Goal: Task Accomplishment & Management: Use online tool/utility

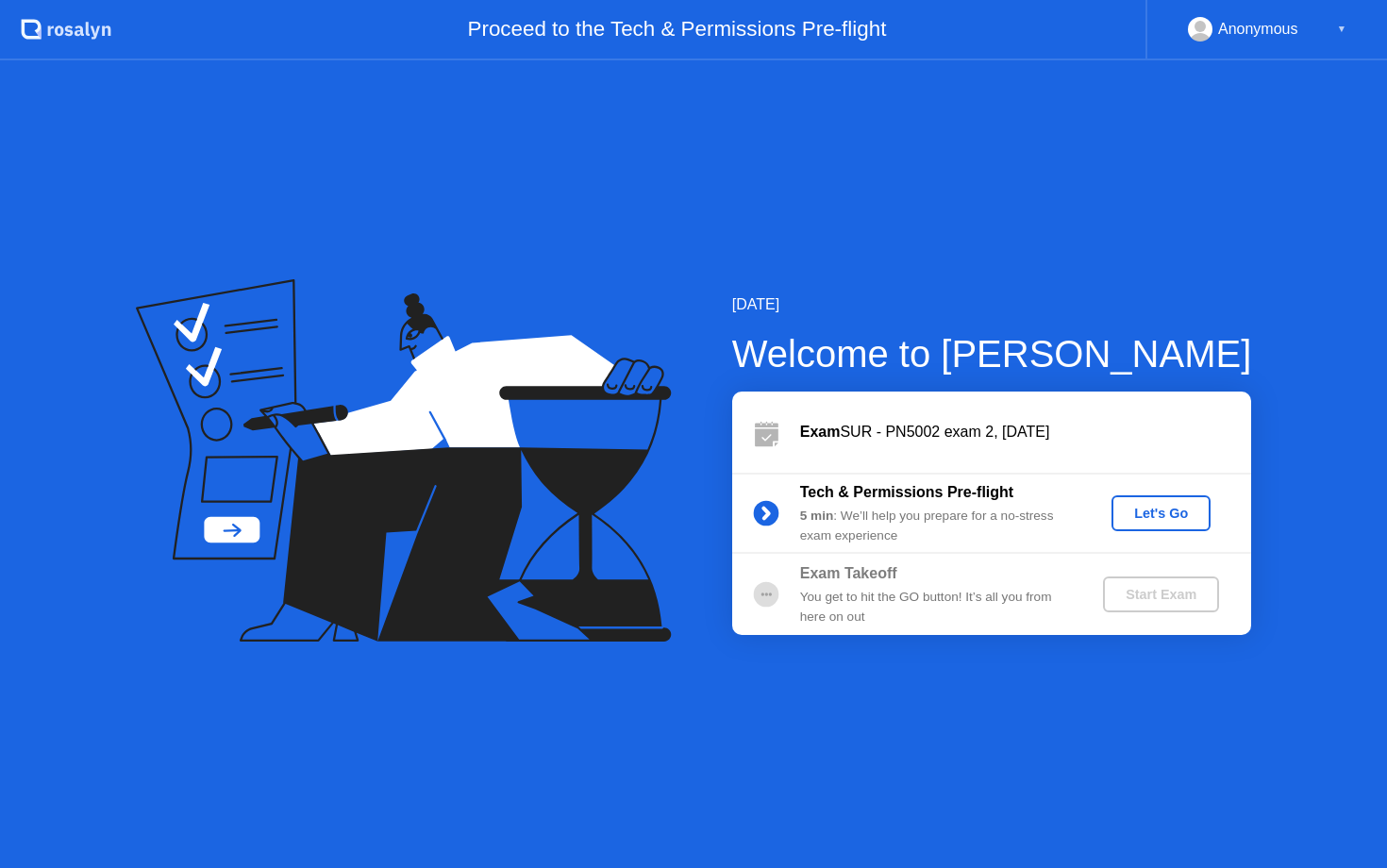
click at [1175, 509] on div "Let's Go" at bounding box center [1161, 513] width 84 height 15
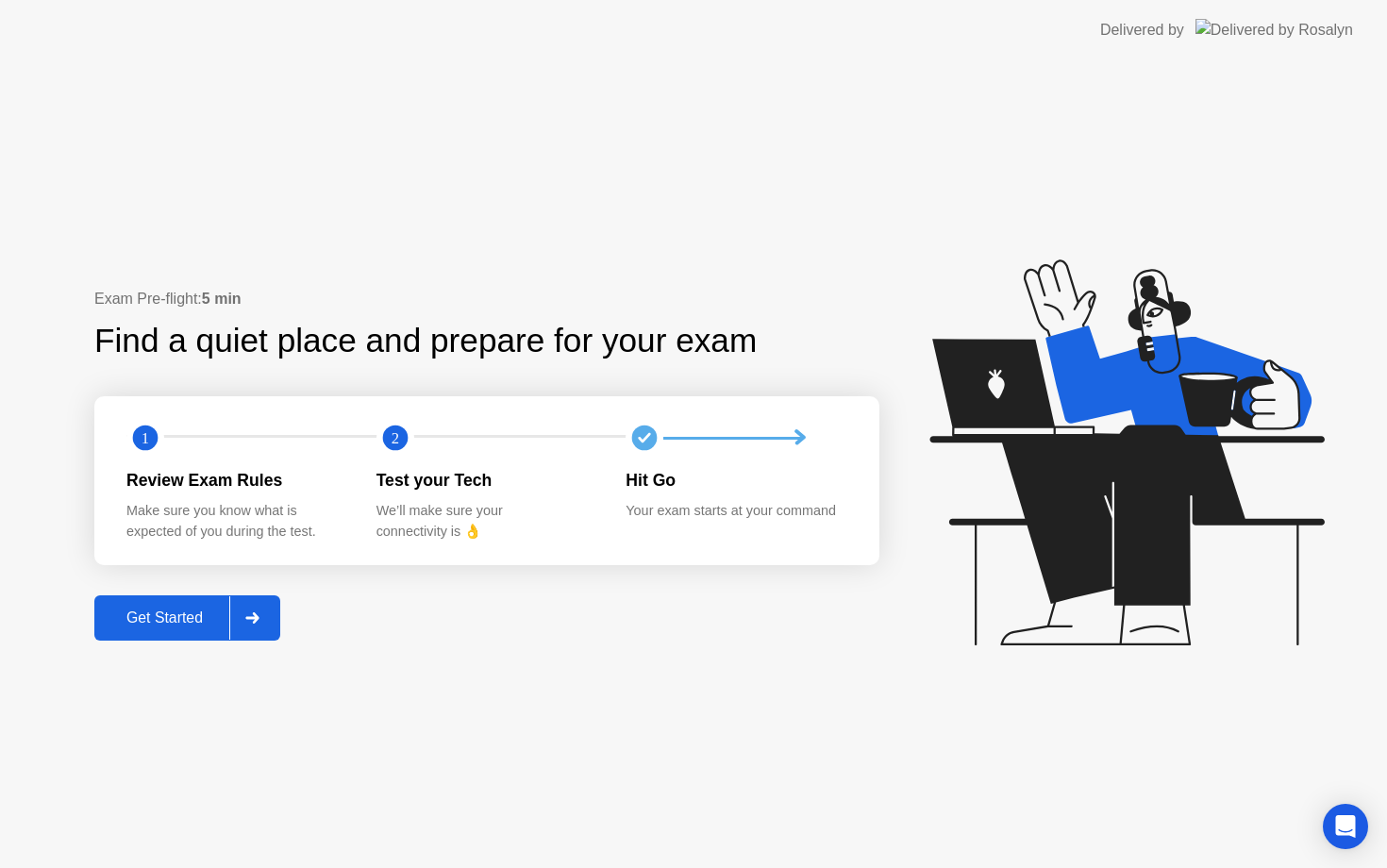
click at [258, 616] on icon at bounding box center [251, 617] width 13 height 11
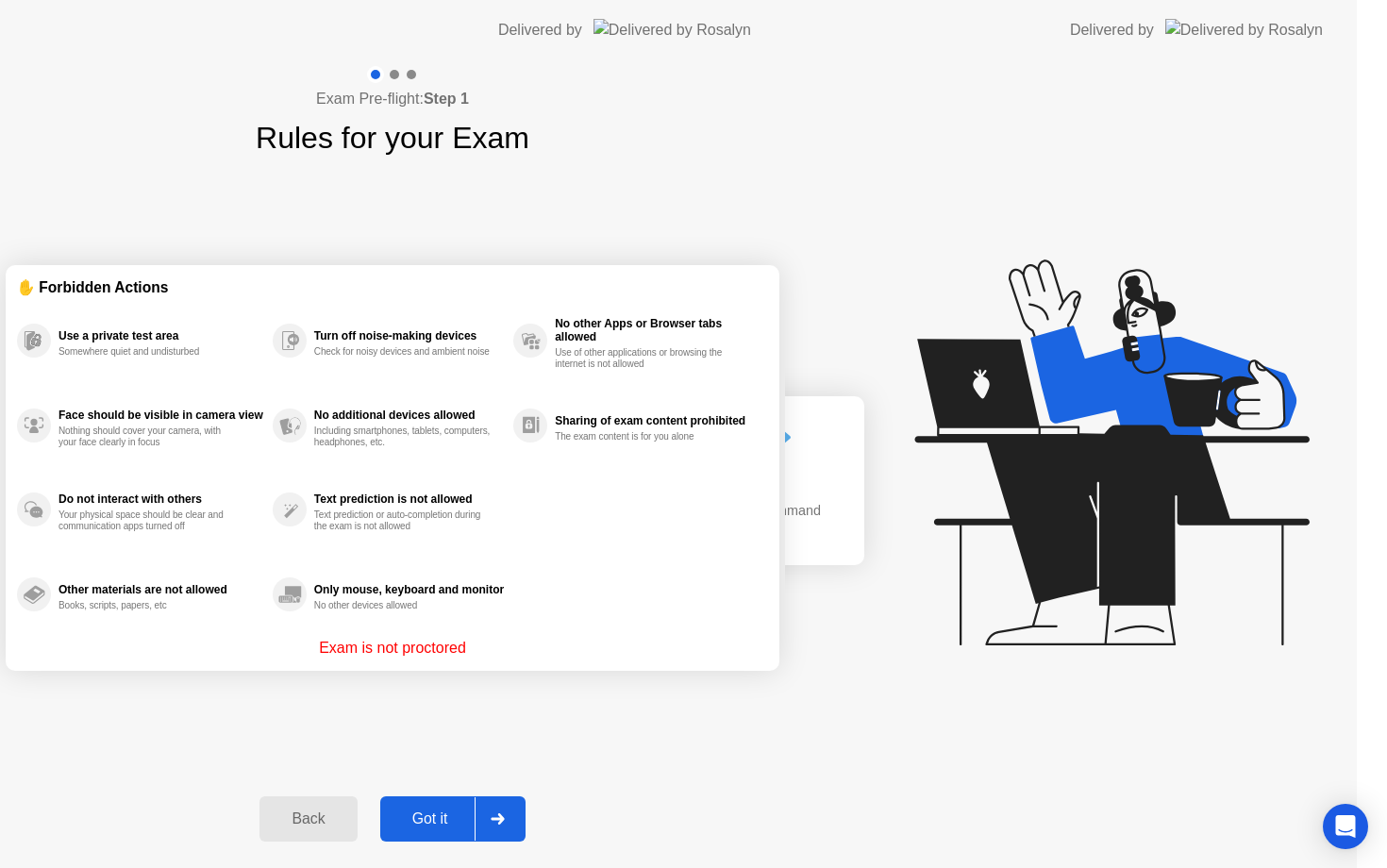
click at [258, 616] on div "Exam Pre-flight: Step 1 Rules for your Exam ✋ Forbidden Actions Use a private t…" at bounding box center [392, 464] width 785 height 808
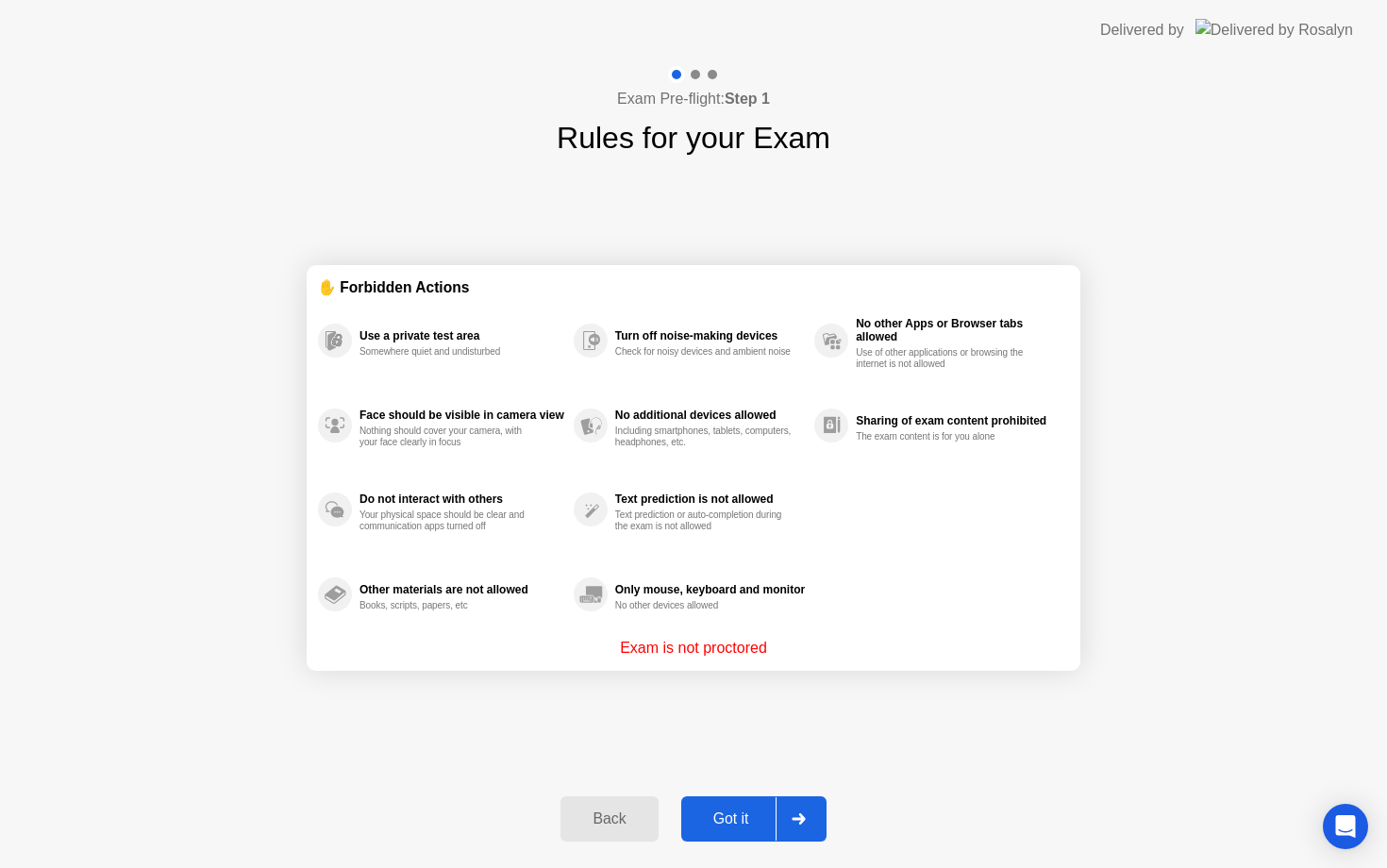
click at [739, 817] on div "Got it" at bounding box center [731, 818] width 89 height 17
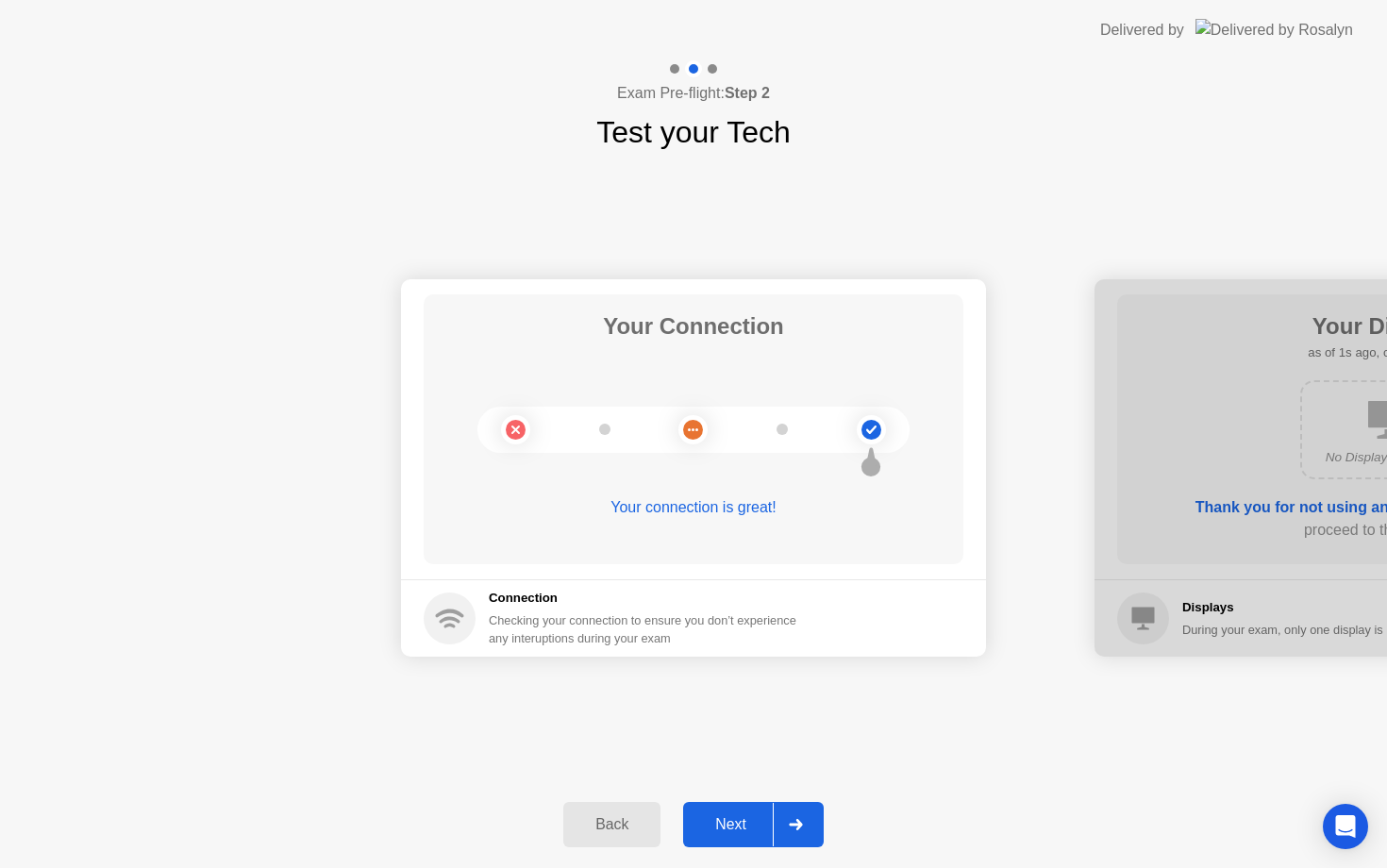
click at [743, 810] on button "Next" at bounding box center [753, 824] width 141 height 45
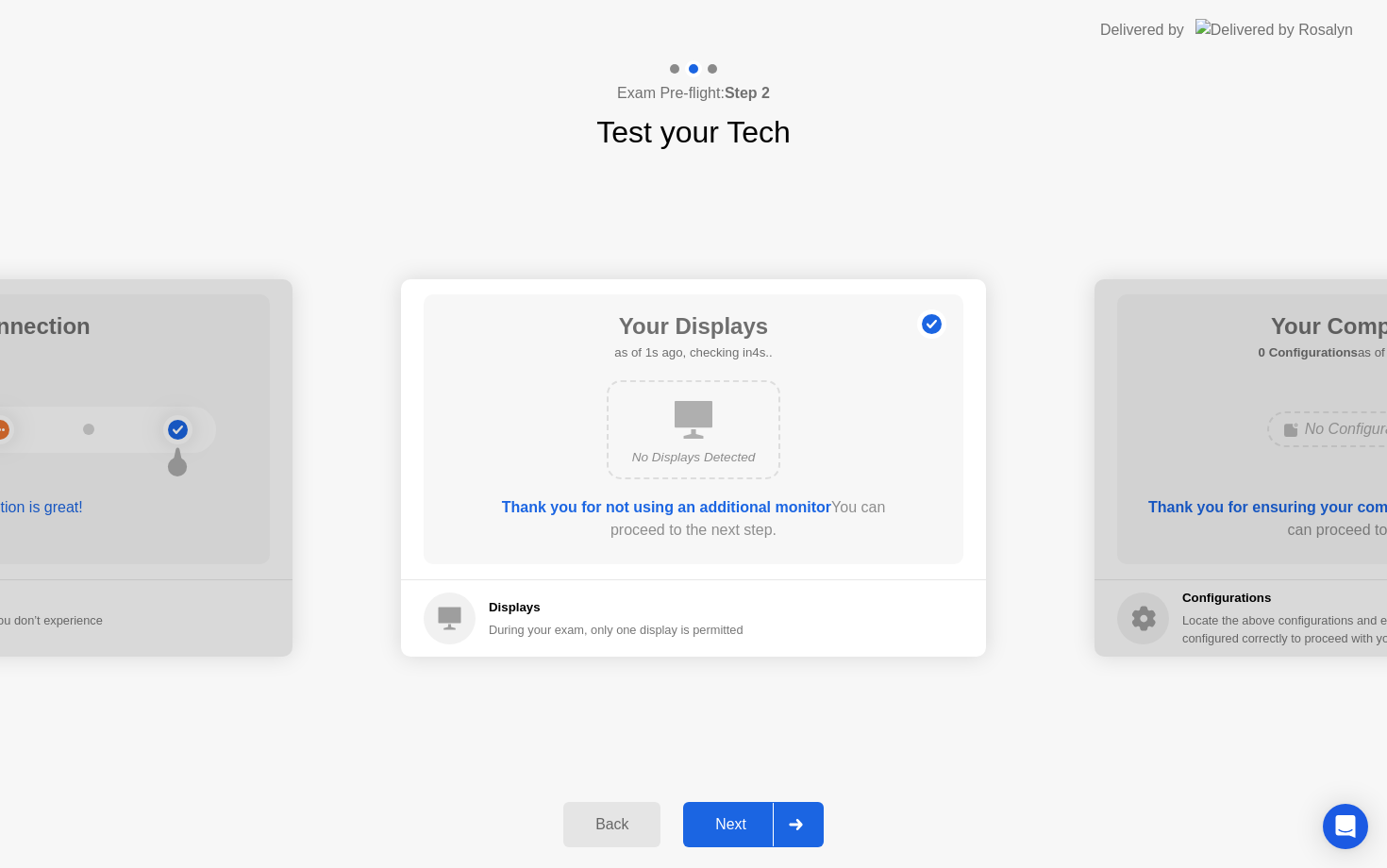
click at [743, 810] on button "Next" at bounding box center [753, 824] width 141 height 45
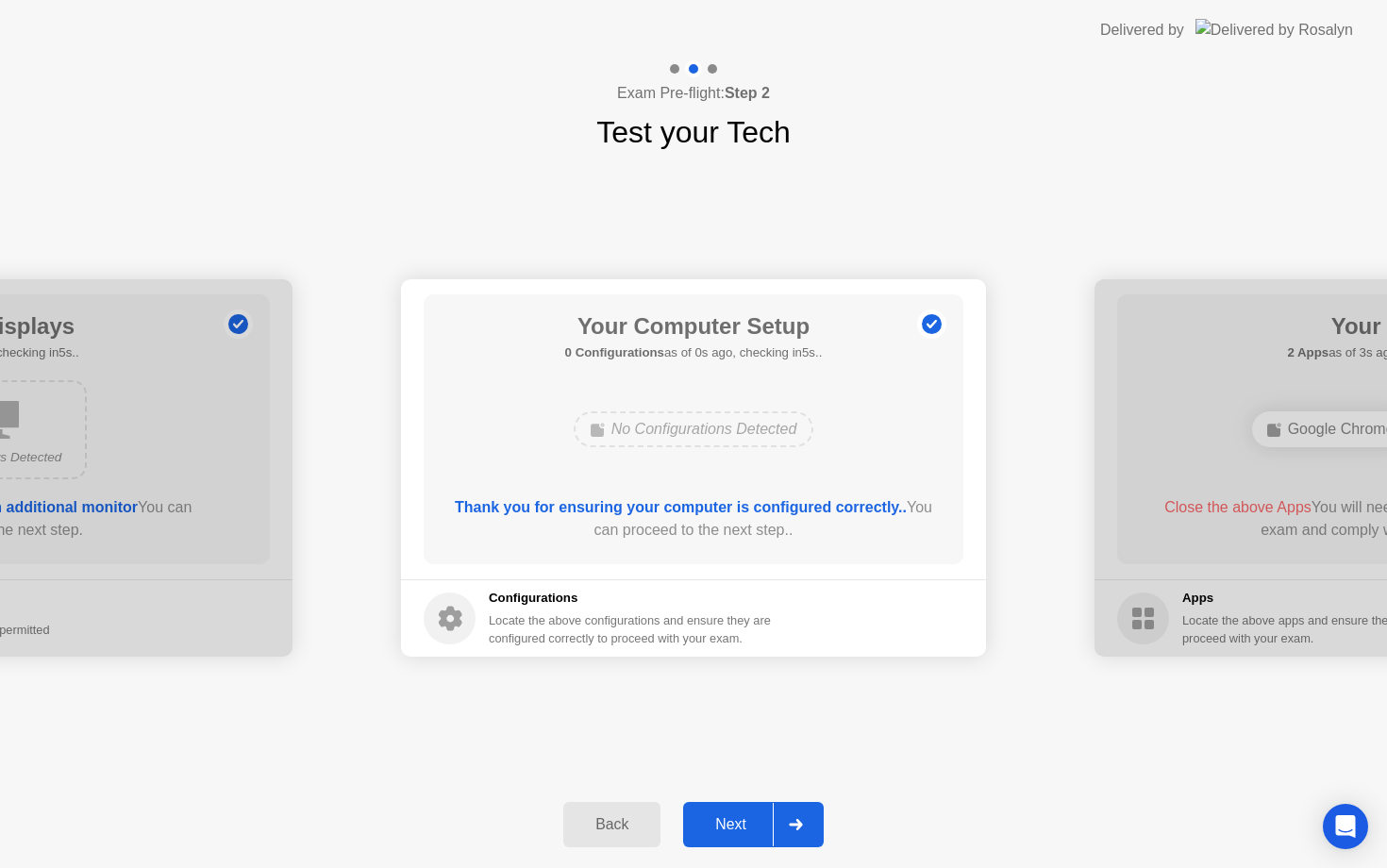
click at [743, 810] on button "Next" at bounding box center [753, 824] width 141 height 45
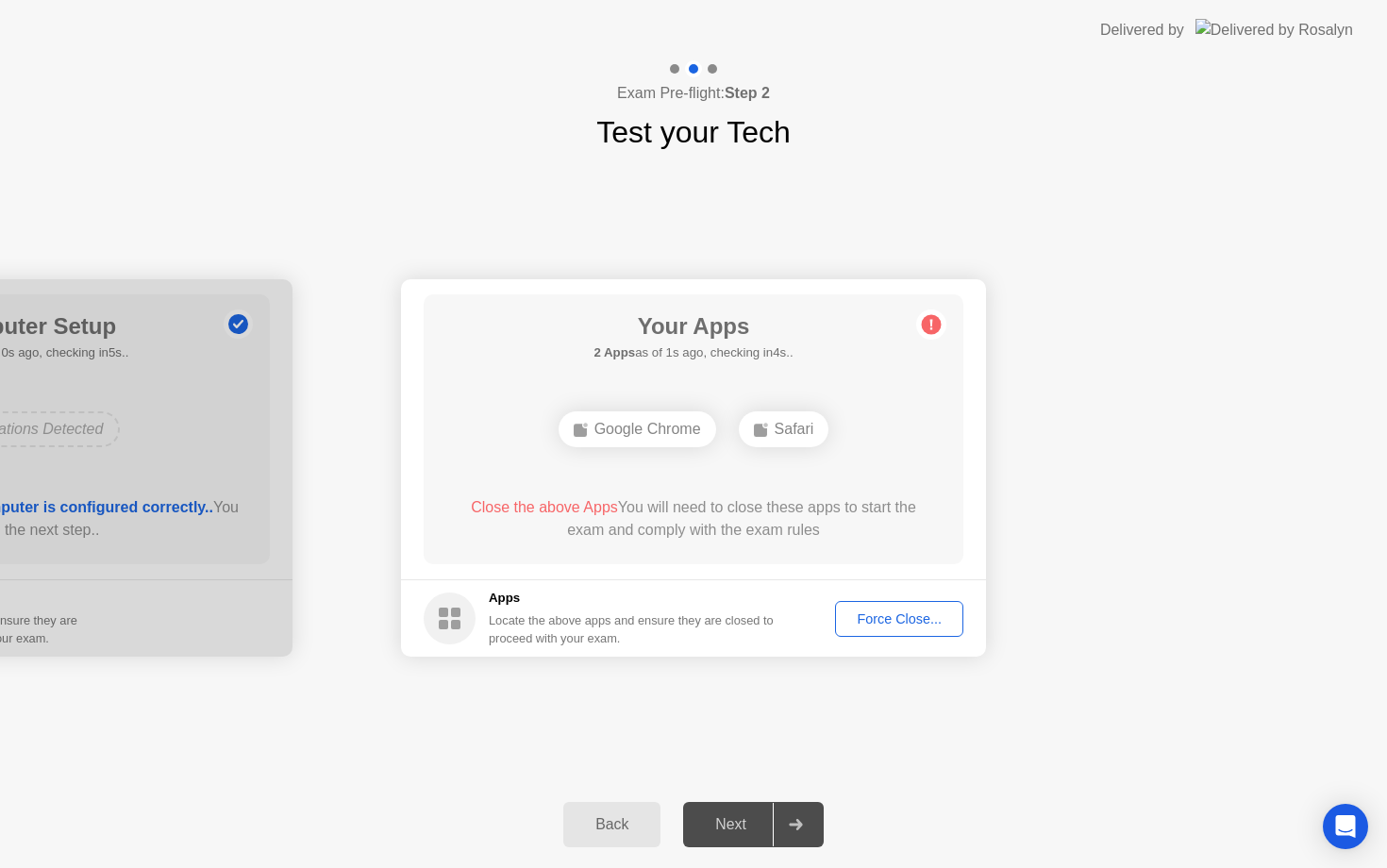
click at [914, 607] on button "Force Close..." at bounding box center [899, 619] width 128 height 36
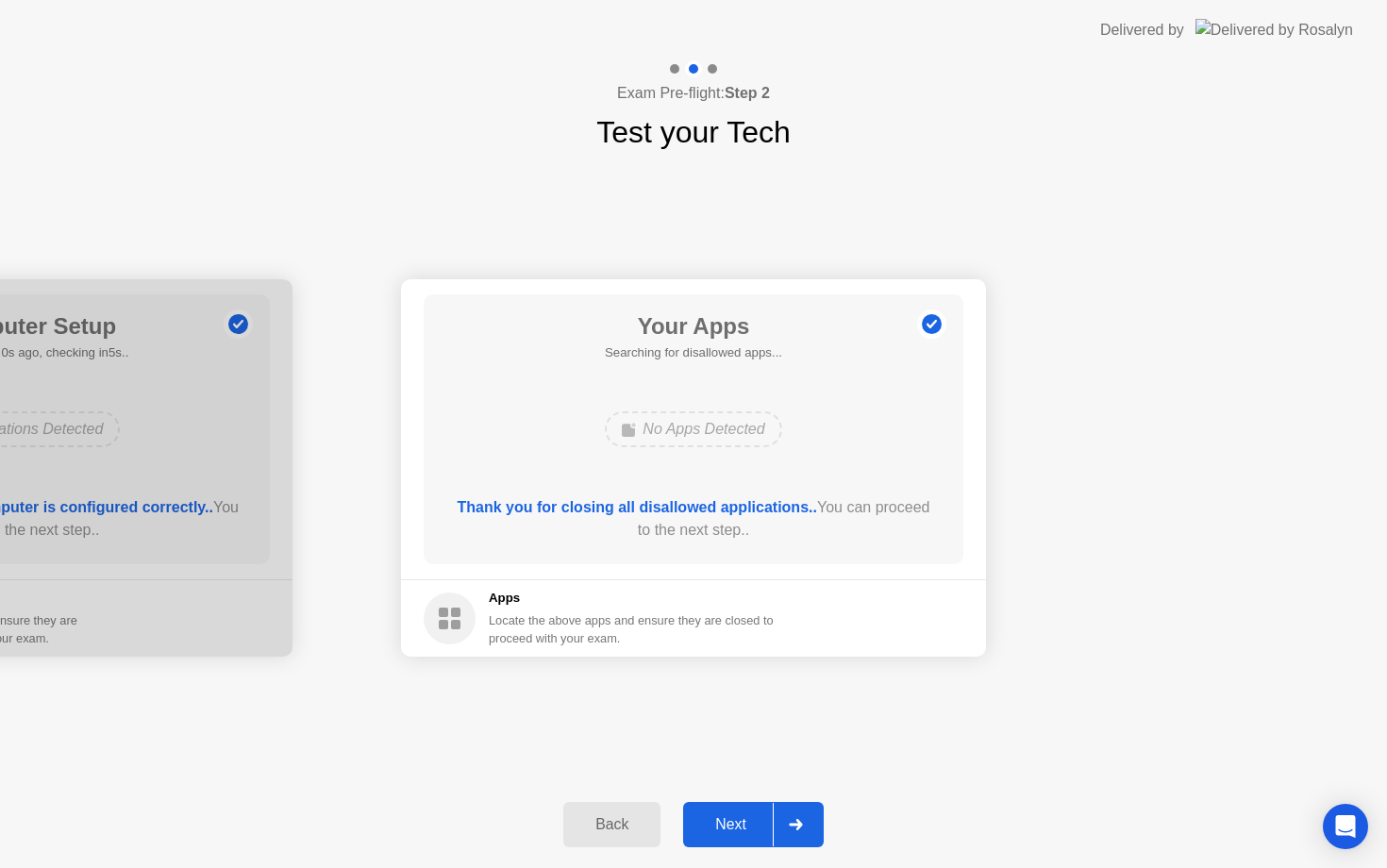
click at [727, 816] on div "Next" at bounding box center [731, 824] width 84 height 17
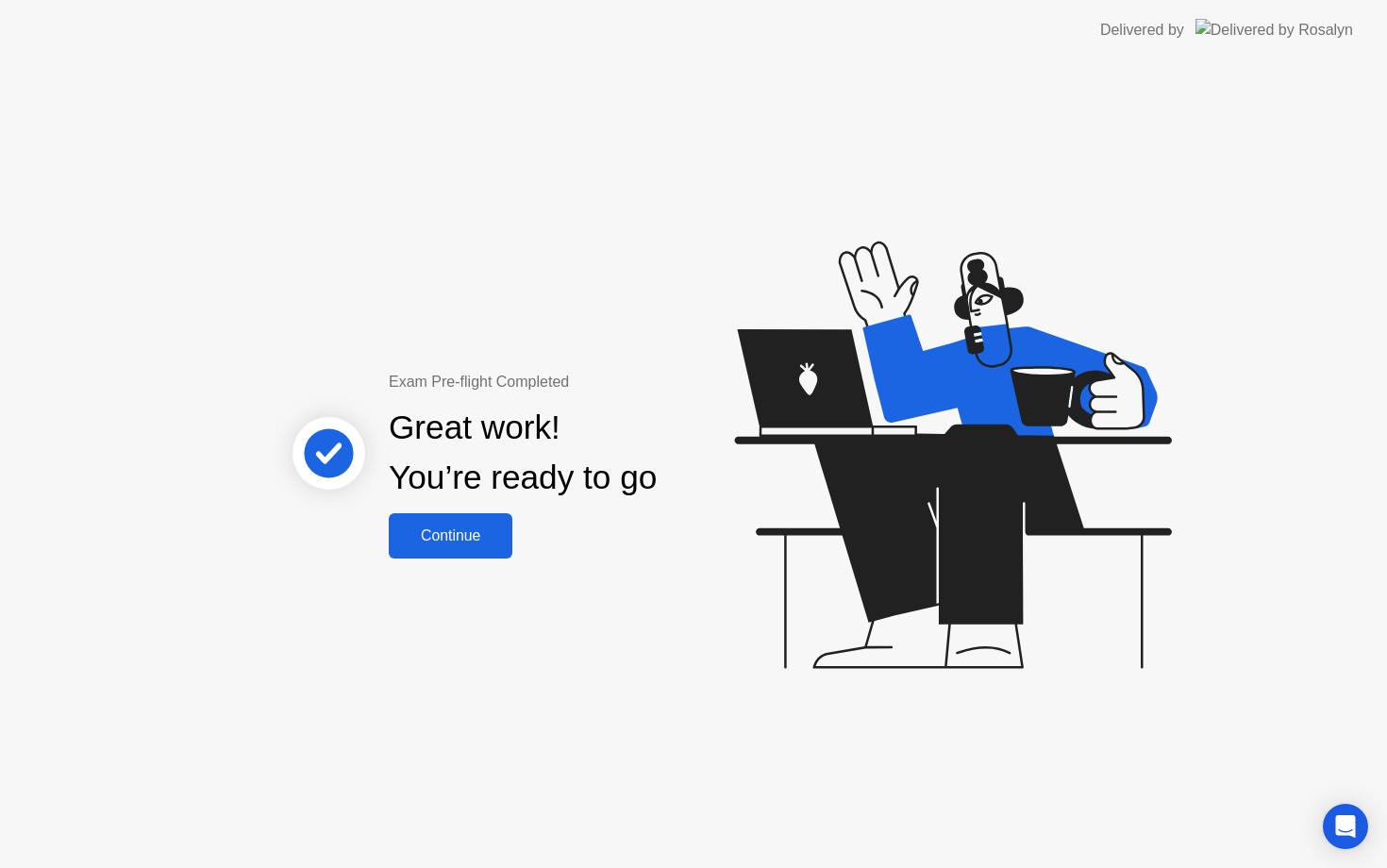
click at [473, 527] on div "Continue" at bounding box center [450, 535] width 112 height 17
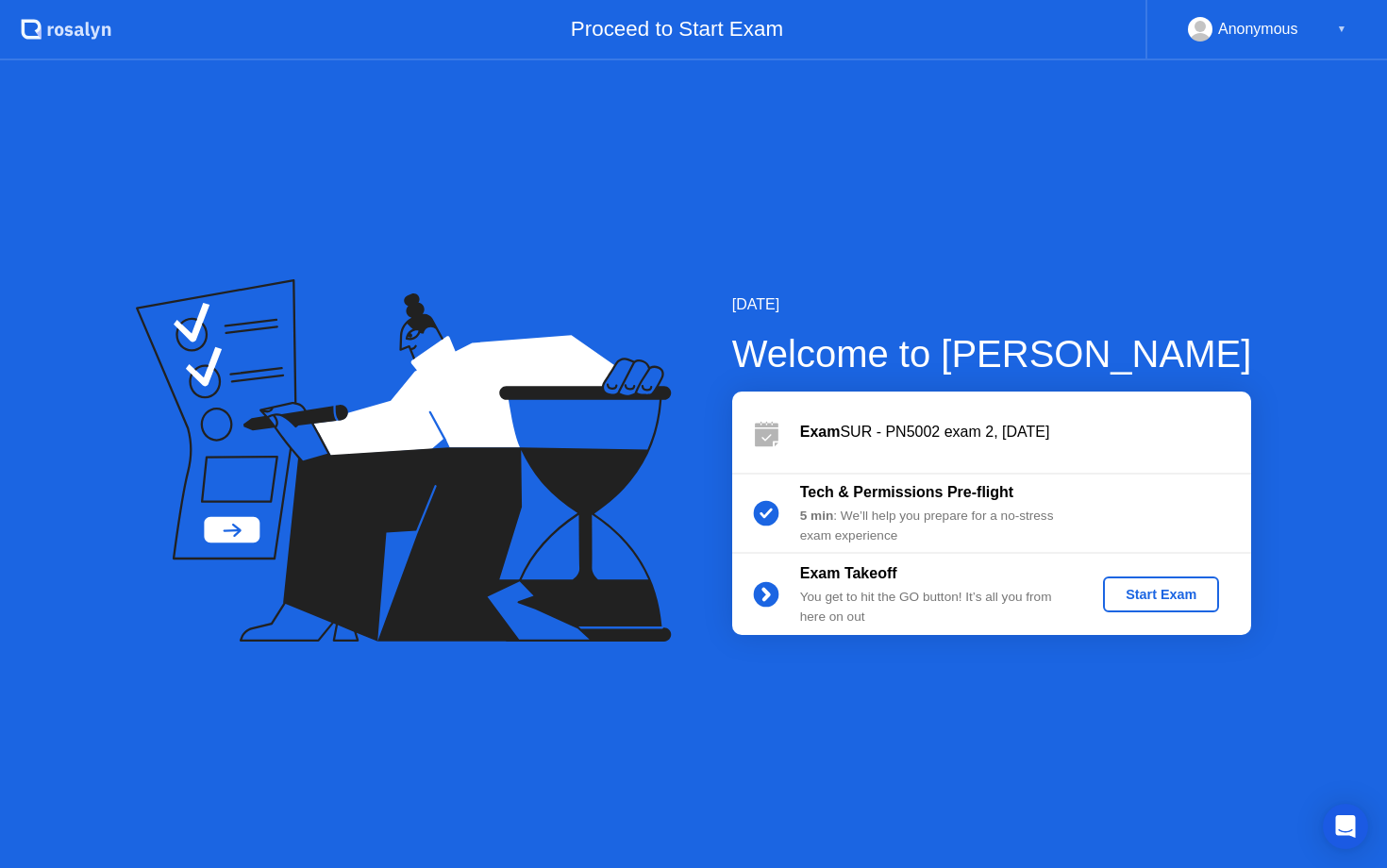
click at [1176, 587] on div "Start Exam" at bounding box center [1160, 594] width 101 height 15
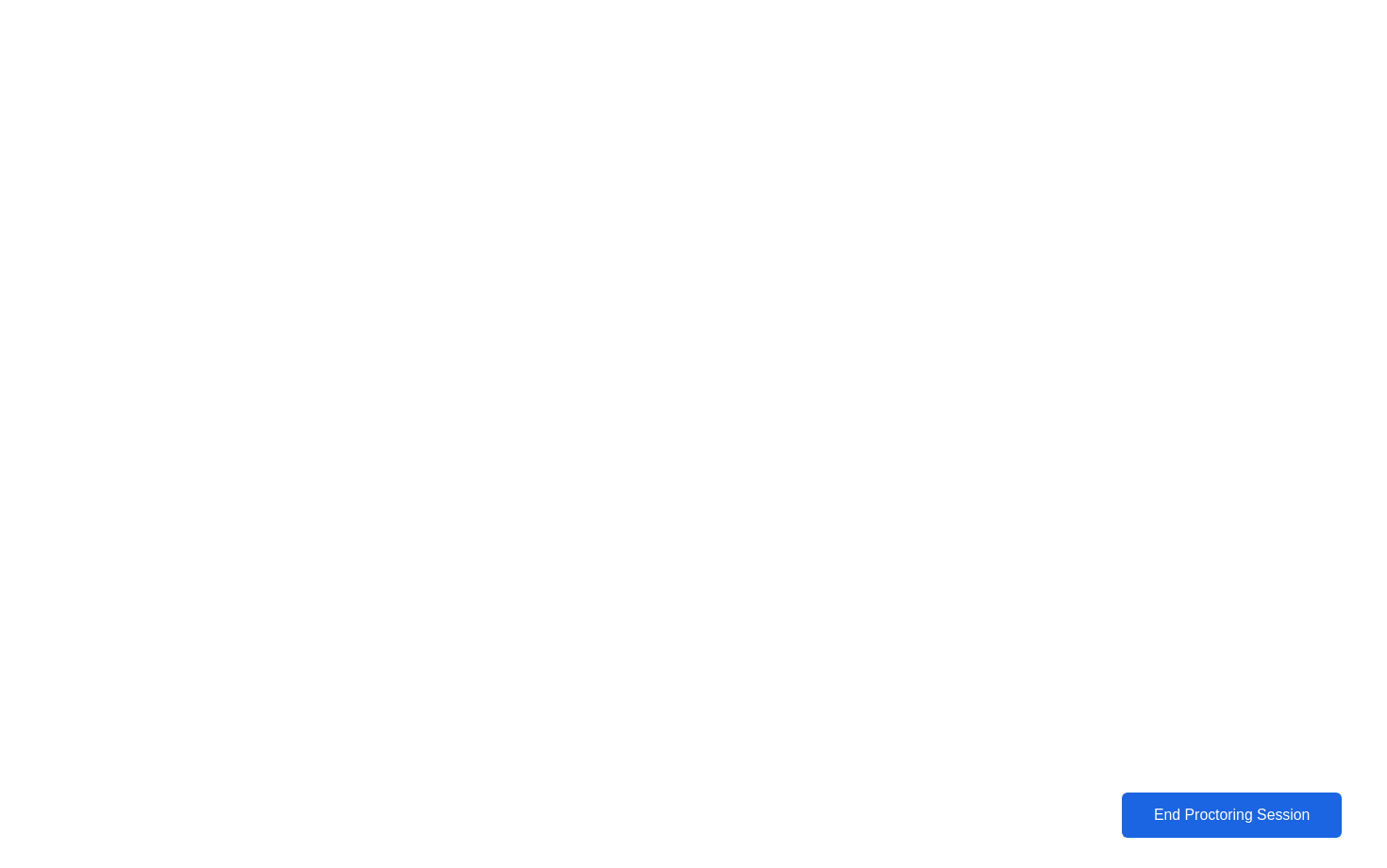
click at [1284, 823] on div "End Proctoring Session" at bounding box center [1230, 815] width 209 height 17
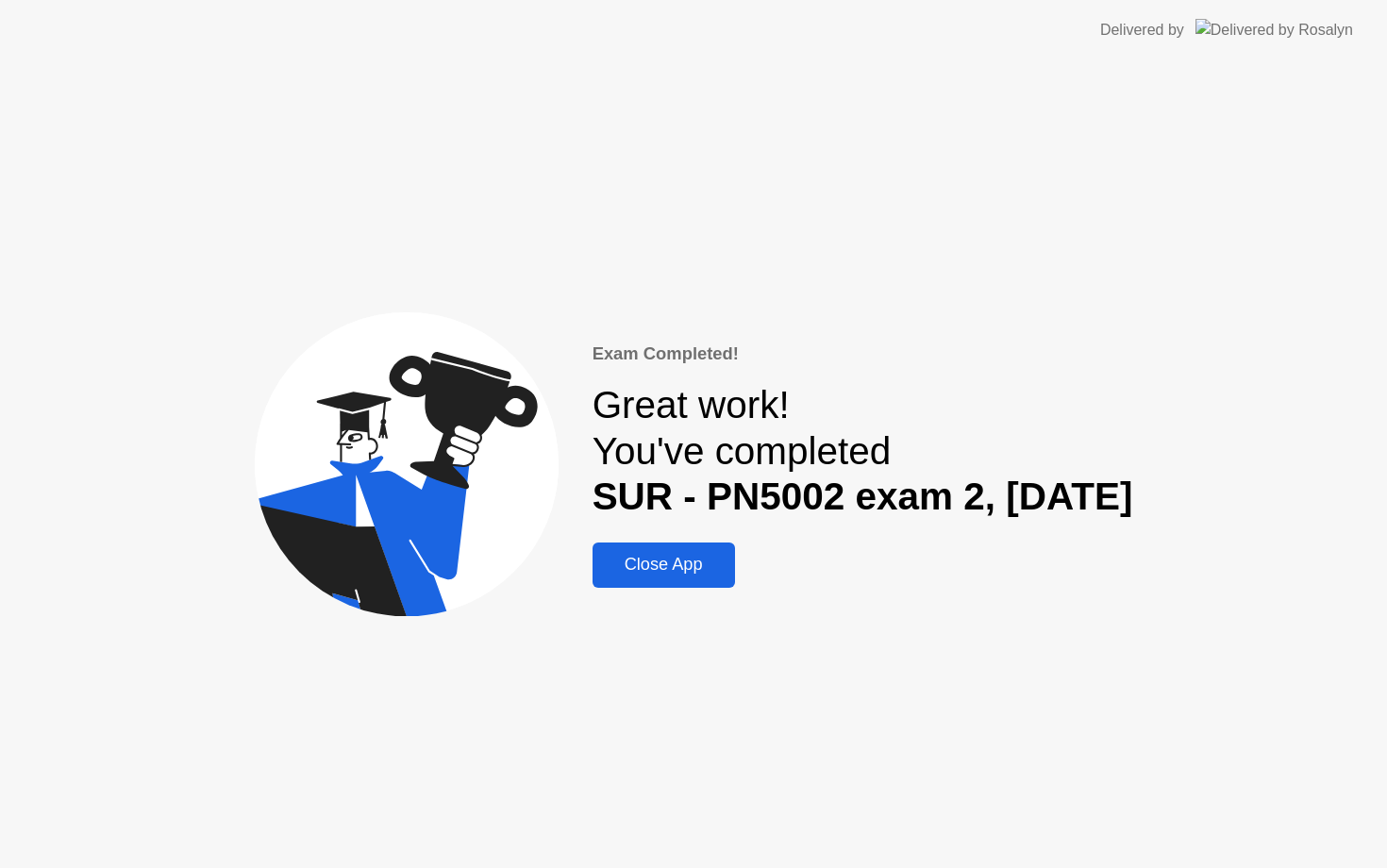
click at [665, 560] on div "Close App" at bounding box center [663, 565] width 131 height 20
